Goal: Task Accomplishment & Management: Use online tool/utility

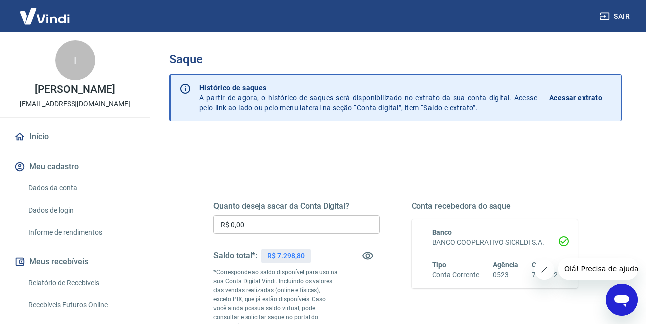
click at [288, 220] on input "R$ 0,00" at bounding box center [297, 225] width 166 height 19
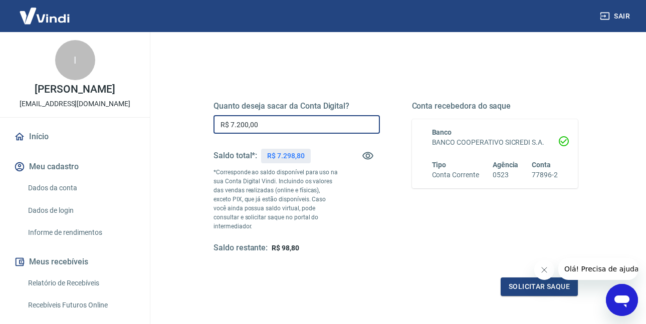
scroll to position [180, 0]
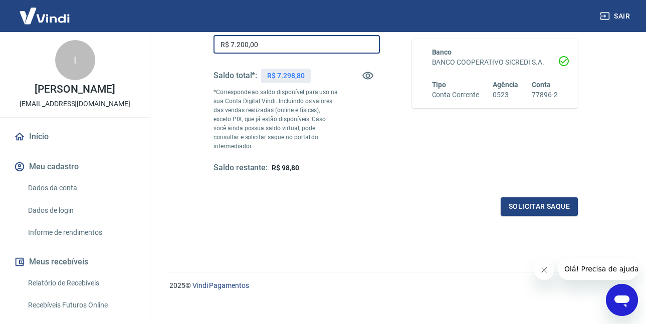
type input "R$ 7.200,00"
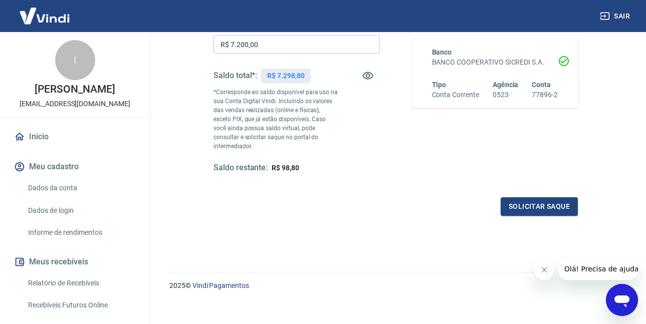
click at [482, 213] on div "Quanto deseja sacar da Conta Digital? R$ 7.200,00 ​ Saldo total*: R$ 7.298,80 *…" at bounding box center [396, 102] width 389 height 251
click at [554, 203] on button "Solicitar saque" at bounding box center [539, 207] width 77 height 19
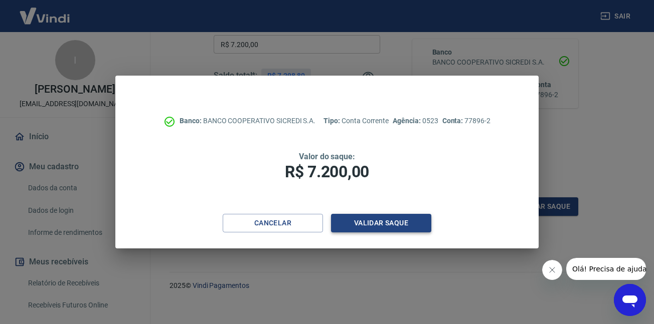
click at [356, 222] on button "Validar saque" at bounding box center [381, 223] width 100 height 19
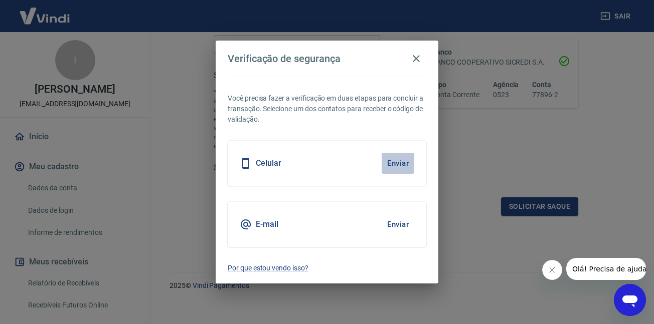
click at [382, 166] on button "Enviar" at bounding box center [398, 163] width 33 height 21
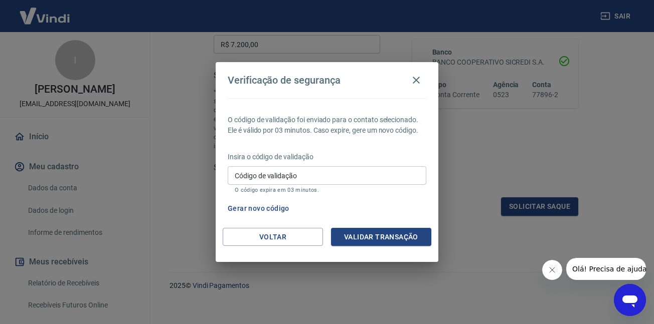
click at [268, 209] on button "Gerar novo código" at bounding box center [259, 209] width 70 height 19
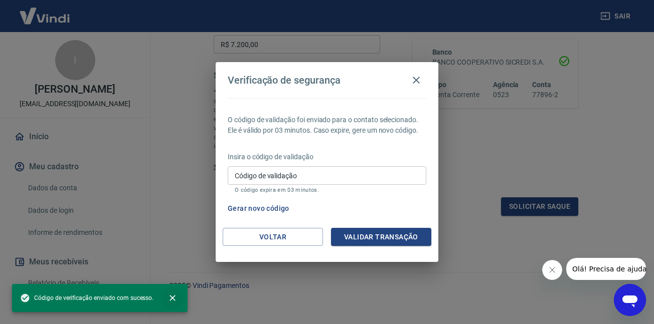
click at [171, 297] on icon "close" at bounding box center [172, 298] width 10 height 10
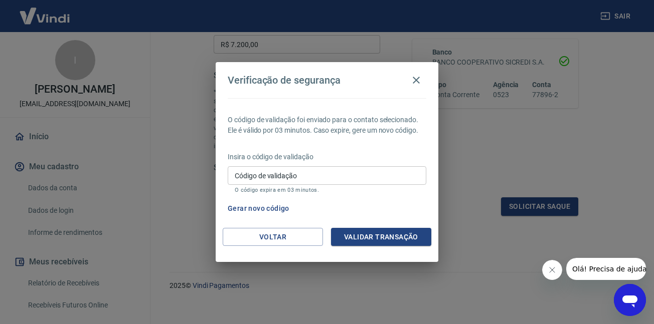
click at [260, 183] on input "Código de validação" at bounding box center [327, 175] width 199 height 19
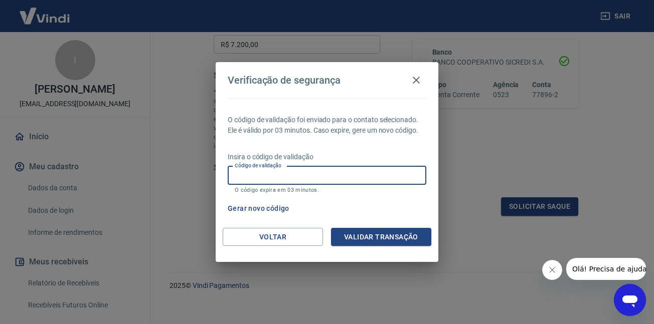
click at [422, 215] on div "Gerar novo código" at bounding box center [325, 209] width 203 height 19
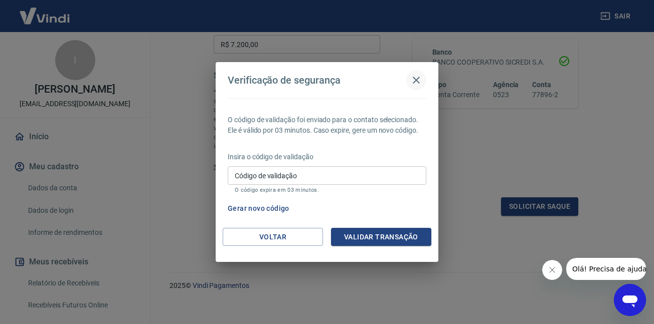
click at [416, 81] on icon "button" at bounding box center [416, 80] width 7 height 7
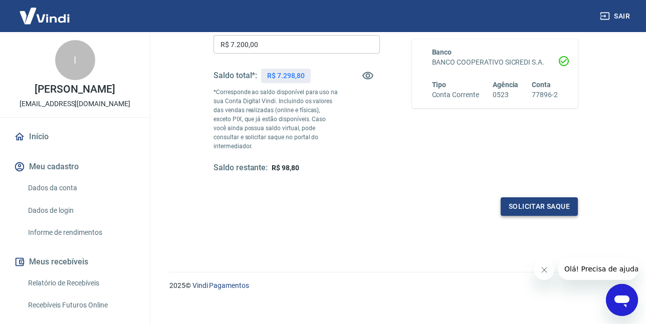
click at [505, 198] on button "Solicitar saque" at bounding box center [539, 207] width 77 height 19
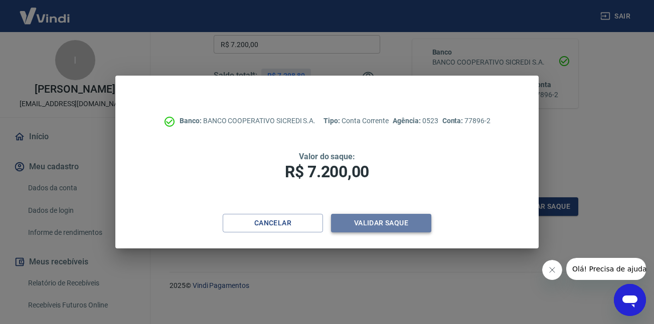
click at [361, 217] on button "Validar saque" at bounding box center [381, 223] width 100 height 19
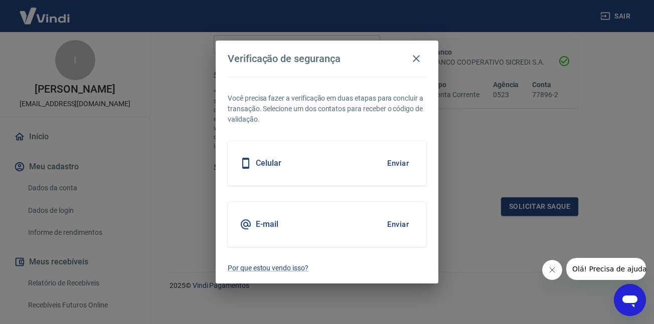
click at [403, 166] on button "Enviar" at bounding box center [398, 163] width 33 height 21
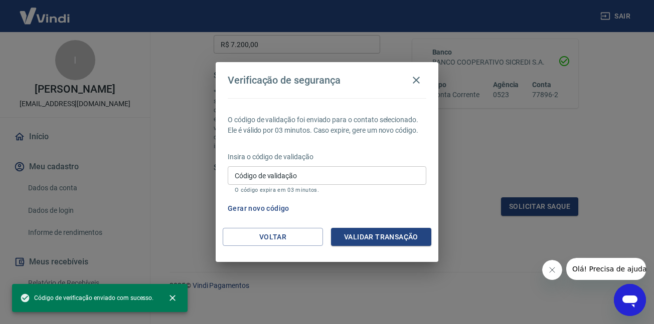
click at [292, 166] on input "Código de validação" at bounding box center [327, 175] width 199 height 19
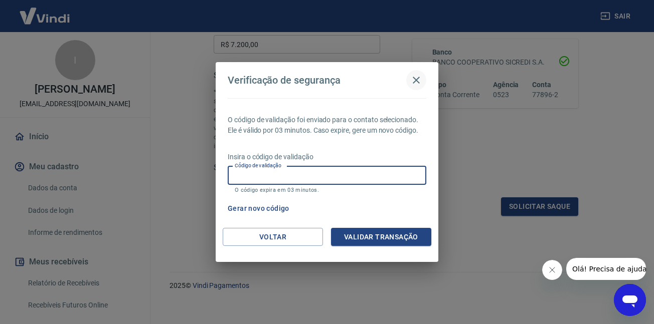
click at [420, 80] on icon "button" at bounding box center [416, 80] width 12 height 12
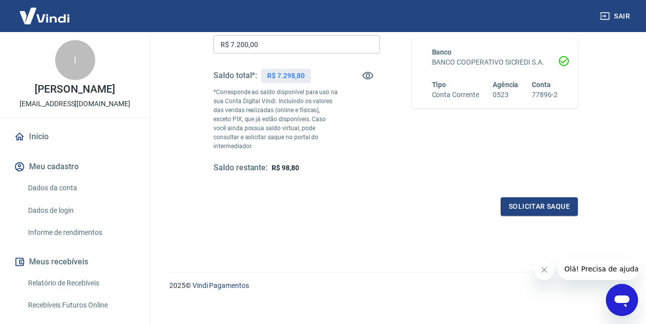
scroll to position [130, 0]
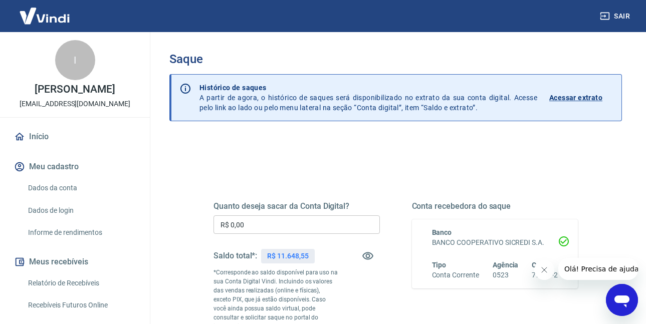
click at [260, 215] on div "Quanto deseja sacar da Conta Digital? R$ 0,00 ​ Saldo total*: R$ 11.648,55 *Cor…" at bounding box center [297, 278] width 166 height 152
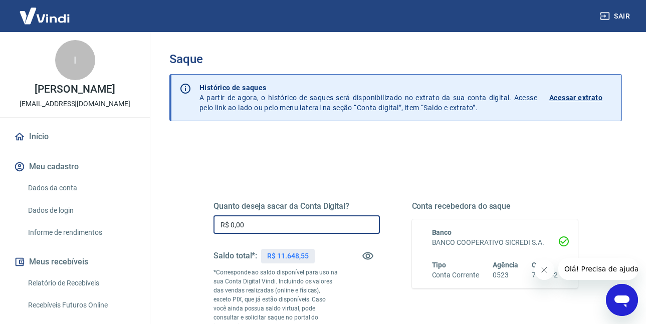
click at [260, 220] on input "R$ 0,00" at bounding box center [297, 225] width 166 height 19
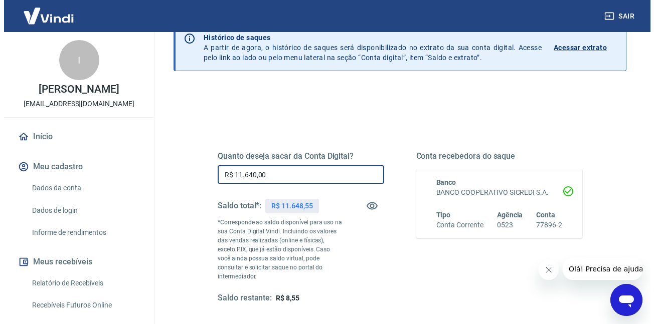
scroll to position [180, 0]
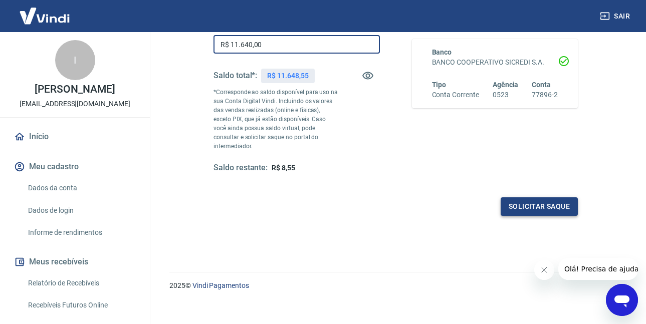
type input "R$ 11.640,00"
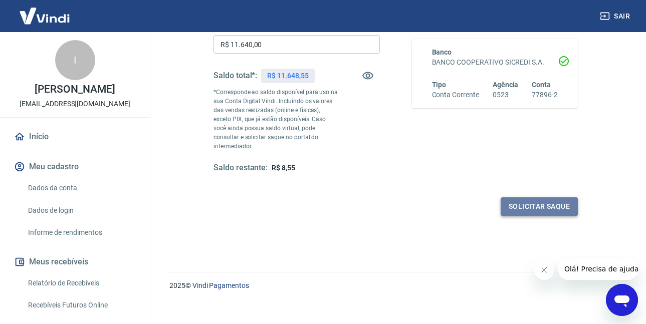
click at [534, 201] on button "Solicitar saque" at bounding box center [539, 207] width 77 height 19
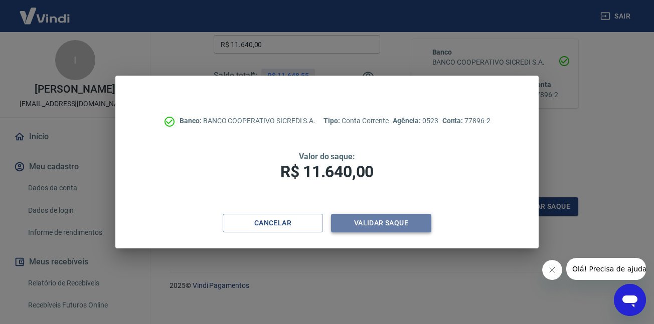
click at [375, 222] on button "Validar saque" at bounding box center [381, 223] width 100 height 19
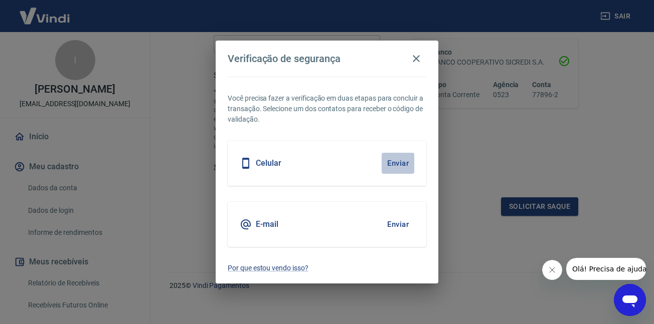
click at [393, 164] on button "Enviar" at bounding box center [398, 163] width 33 height 21
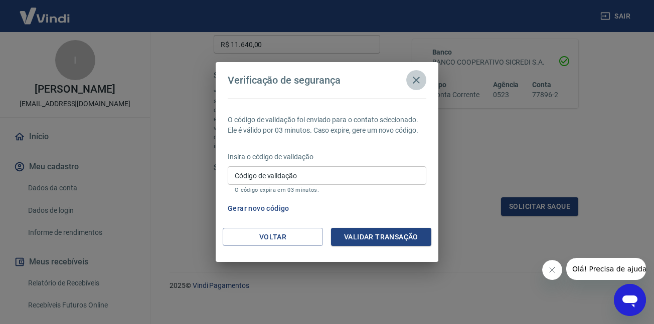
click at [422, 76] on icon "button" at bounding box center [416, 80] width 12 height 12
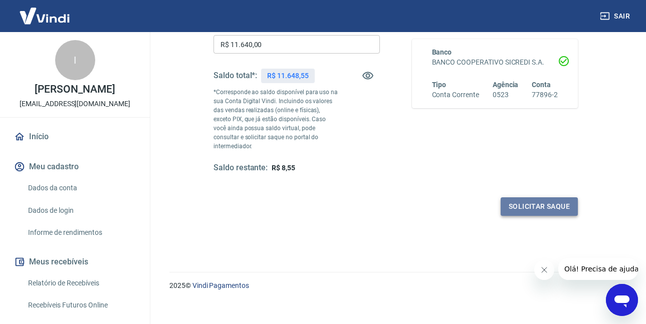
click at [540, 198] on button "Solicitar saque" at bounding box center [539, 207] width 77 height 19
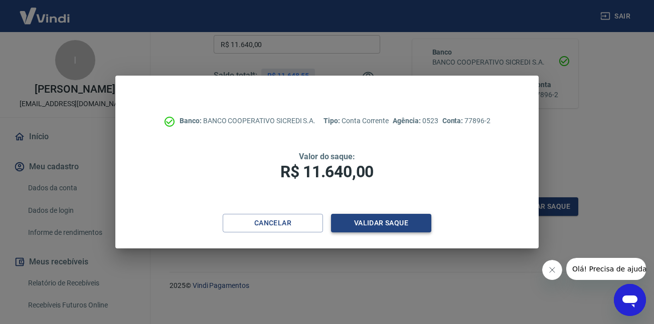
click at [346, 221] on button "Validar saque" at bounding box center [381, 223] width 100 height 19
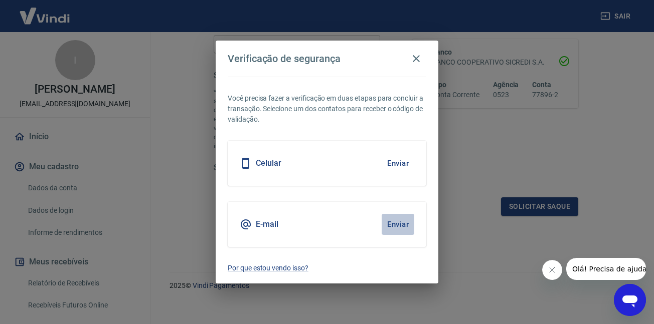
click at [399, 223] on button "Enviar" at bounding box center [398, 224] width 33 height 21
